Goal: Transaction & Acquisition: Subscribe to service/newsletter

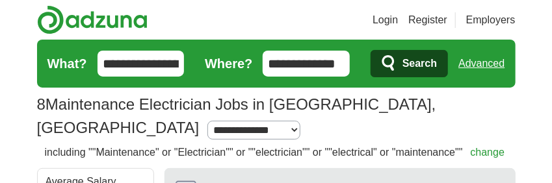
scroll to position [207, 0]
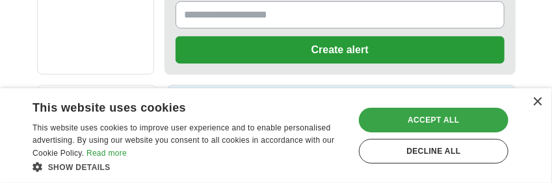
click at [428, 116] on div "Accept all" at bounding box center [433, 120] width 149 height 25
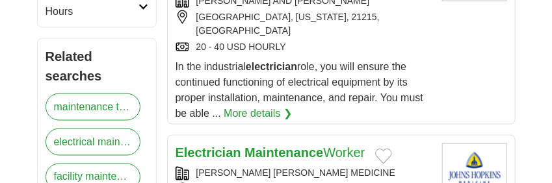
scroll to position [574, 0]
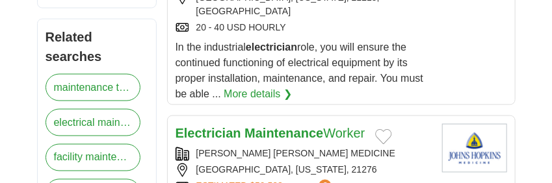
click at [253, 86] on link "More details ❯" at bounding box center [258, 94] width 68 height 16
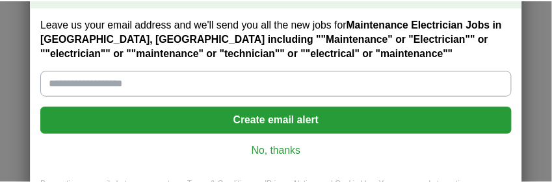
scroll to position [70, 0]
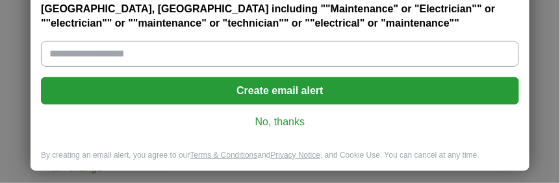
click at [272, 118] on link "No, thanks" at bounding box center [279, 122] width 457 height 14
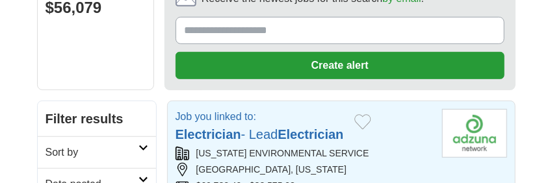
scroll to position [414, 0]
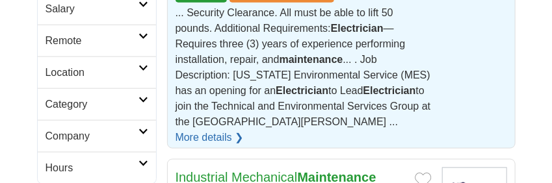
click at [244, 130] on link "More details ❯" at bounding box center [209, 138] width 68 height 16
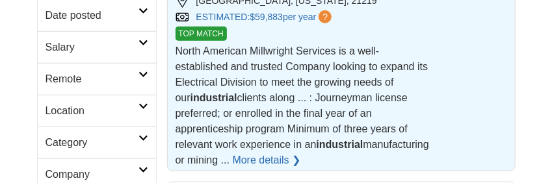
scroll to position [435, 0]
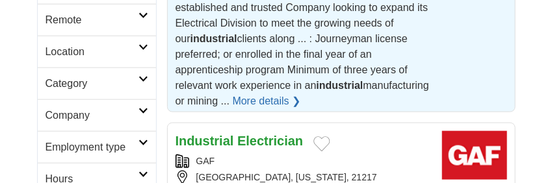
click at [301, 94] on link "More details ❯" at bounding box center [267, 102] width 68 height 16
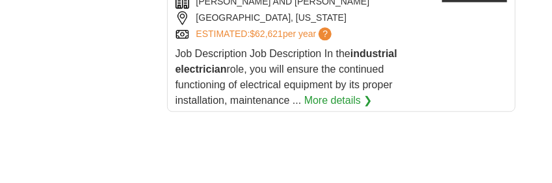
scroll to position [1997, 0]
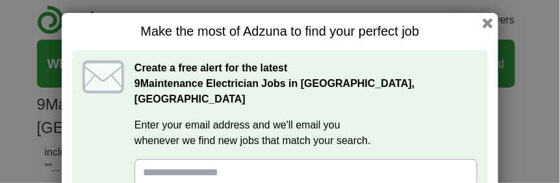
click at [256, 160] on input "Enter your email address and we'll email you whenever we find new jobs that mat…" at bounding box center [305, 172] width 343 height 27
type input "**********"
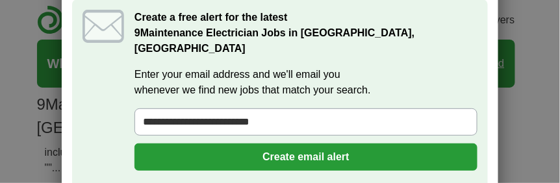
scroll to position [60, 0]
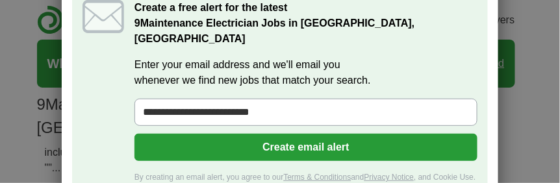
click at [298, 134] on button "Create email alert" at bounding box center [305, 147] width 343 height 27
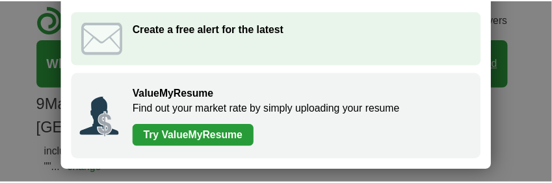
scroll to position [38, 0]
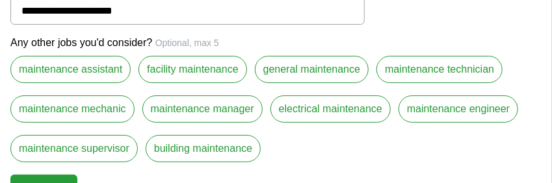
click at [328, 110] on label "electrical maintenance" at bounding box center [330, 109] width 120 height 27
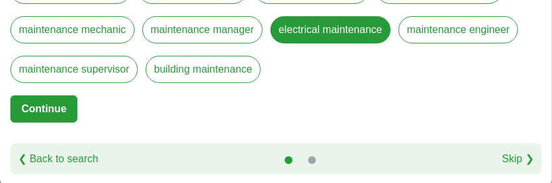
scroll to position [0, 0]
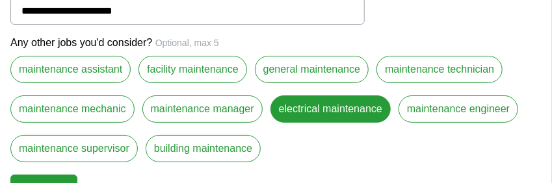
click at [437, 66] on label "maintenance technician" at bounding box center [439, 69] width 126 height 27
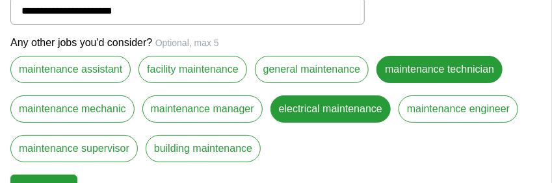
select select "**"
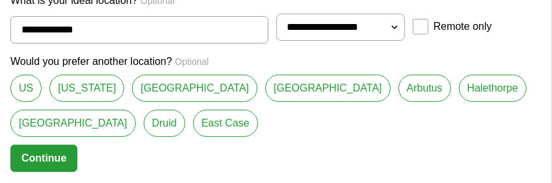
click at [196, 84] on link "Baltimore County" at bounding box center [194, 88] width 125 height 27
type input "**********"
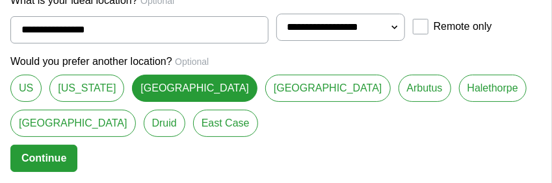
click at [53, 153] on button "Continue" at bounding box center [43, 158] width 67 height 27
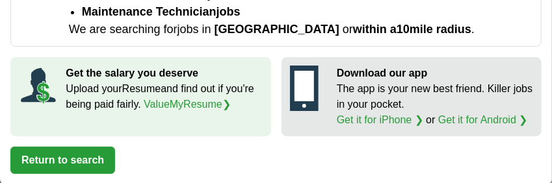
scroll to position [414, 0]
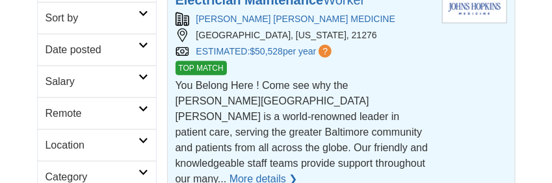
scroll to position [292, 0]
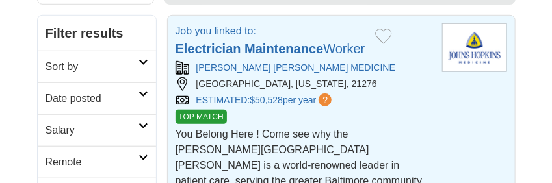
click at [246, 42] on strong "Maintenance" at bounding box center [283, 49] width 79 height 14
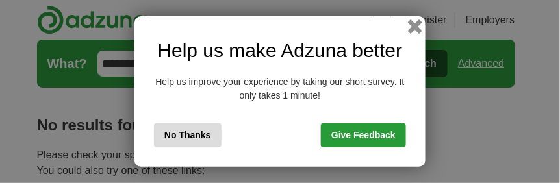
click at [414, 23] on button "button" at bounding box center [415, 26] width 14 height 14
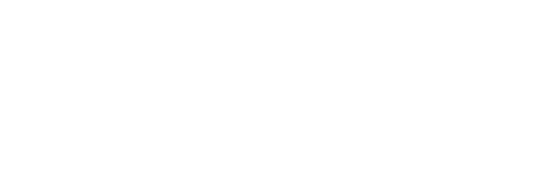
scroll to position [414, 0]
